Goal: Find specific page/section

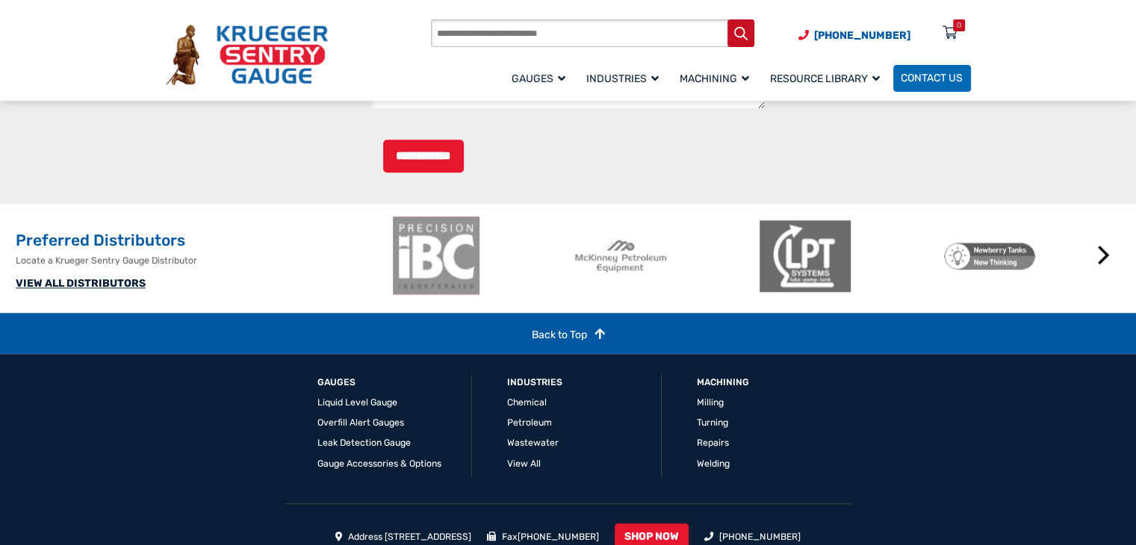
scroll to position [1614, 0]
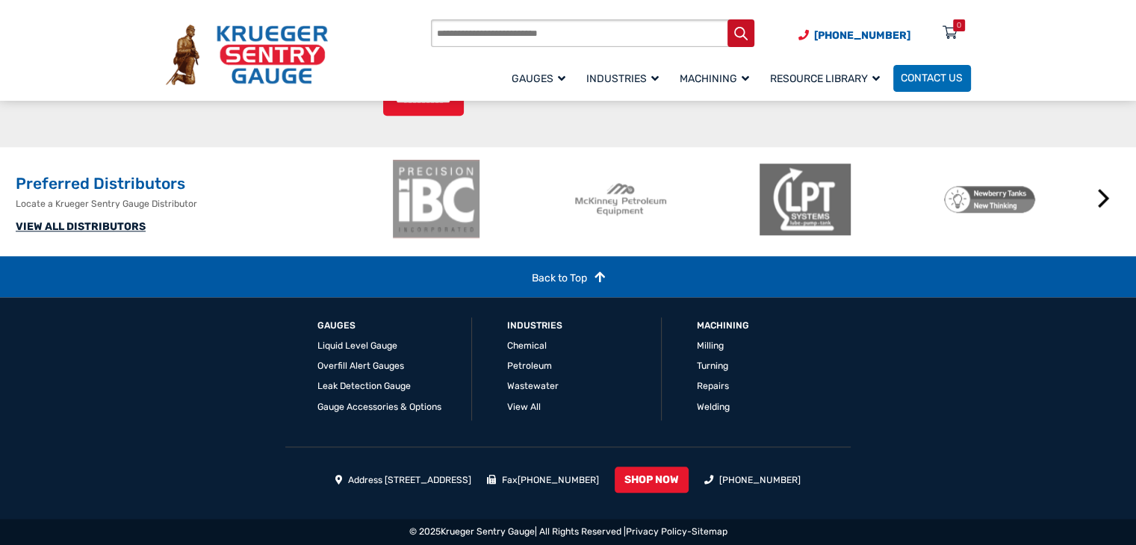
click at [530, 34] on input "Products search" at bounding box center [593, 33] width 324 height 28
type input "********"
click at [728, 19] on button "Search" at bounding box center [742, 33] width 28 height 28
